Goal: Information Seeking & Learning: Learn about a topic

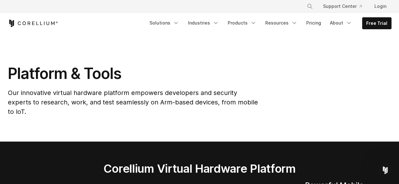
click at [372, 117] on section "Platform & Tools Our innovative virtual hardware platform empowers developers a…" at bounding box center [199, 88] width 399 height 108
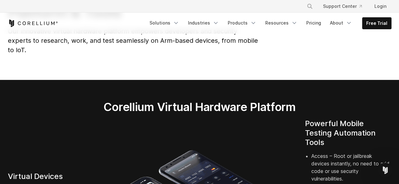
scroll to position [62, 0]
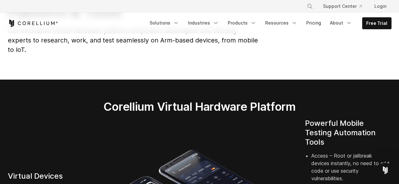
click at [40, 60] on section "Platform & Tools Our innovative virtual hardware platform empowers developers a…" at bounding box center [199, 26] width 399 height 108
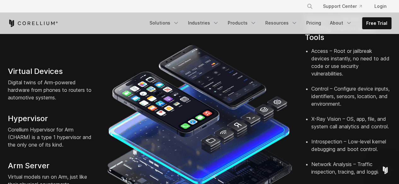
scroll to position [153, 0]
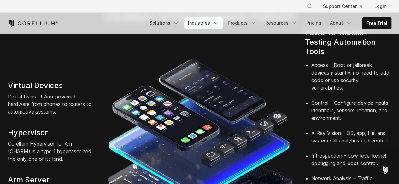
click at [203, 26] on link "Industries" at bounding box center [203, 22] width 38 height 11
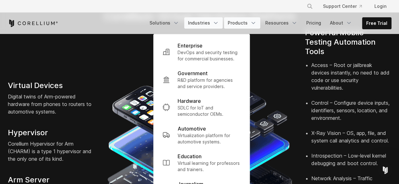
click at [240, 23] on link "Products" at bounding box center [242, 22] width 36 height 11
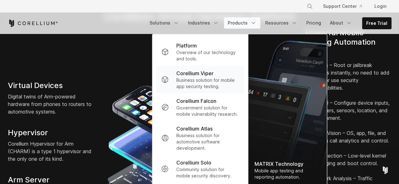
click at [205, 75] on p "Corellium Viper" at bounding box center [194, 74] width 37 height 8
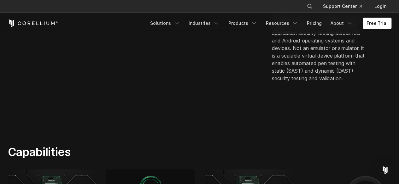
scroll to position [250, 0]
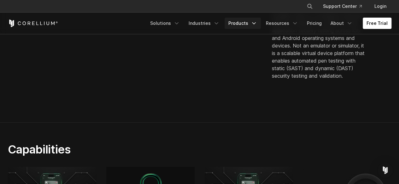
click at [244, 26] on link "Products" at bounding box center [242, 23] width 36 height 11
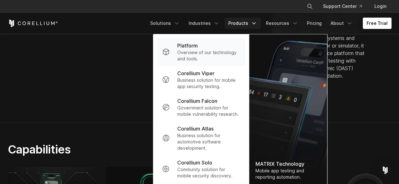
click at [217, 57] on p "Overview of our technology and tools." at bounding box center [208, 55] width 63 height 13
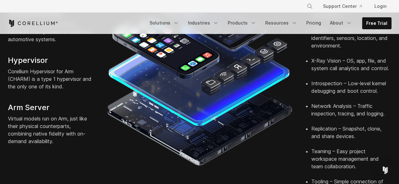
scroll to position [185, 0]
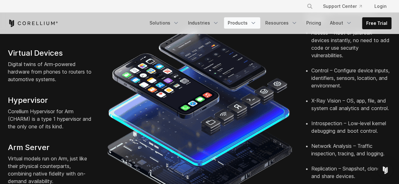
click at [244, 19] on link "Products" at bounding box center [242, 22] width 36 height 11
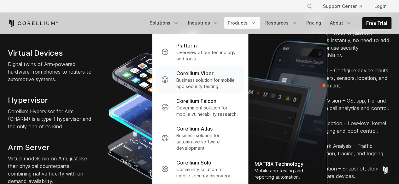
click at [207, 75] on p "Corellium Viper" at bounding box center [194, 74] width 37 height 8
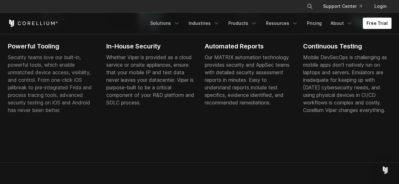
scroll to position [442, 0]
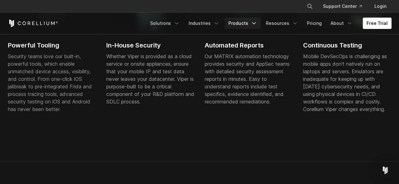
click at [257, 25] on icon "Navigation Menu" at bounding box center [254, 23] width 6 height 6
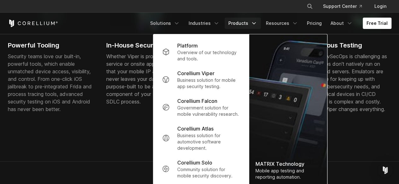
click at [348, 88] on div "Mobile DevSecOps is challenging as mobile apps don't natively run on laptops an…" at bounding box center [347, 83] width 88 height 61
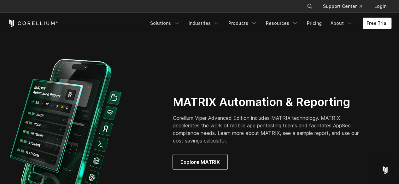
scroll to position [569, 0]
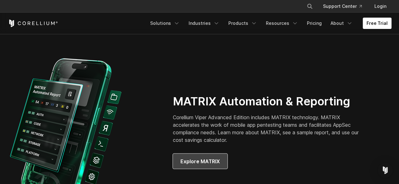
click at [210, 158] on span "Explore MATRIX" at bounding box center [199, 162] width 39 height 8
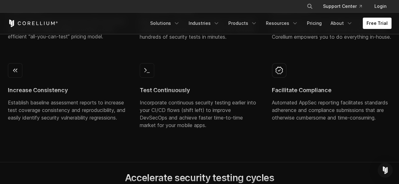
scroll to position [372, 0]
